Goal: Information Seeking & Learning: Learn about a topic

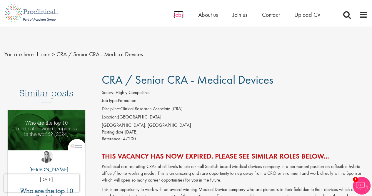
click at [177, 14] on span "Jobs" at bounding box center [179, 15] width 10 height 8
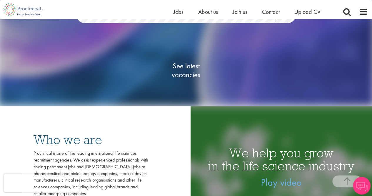
scroll to position [59, 0]
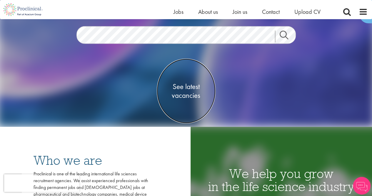
click at [191, 82] on span "See latest vacancies" at bounding box center [186, 91] width 59 height 18
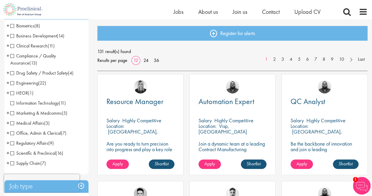
scroll to position [88, 0]
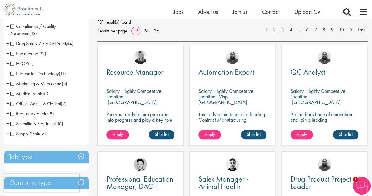
click at [12, 54] on span "Engineering" at bounding box center [24, 53] width 28 height 6
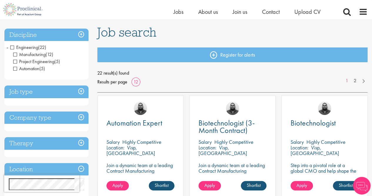
scroll to position [59, 0]
